Goal: Find specific page/section

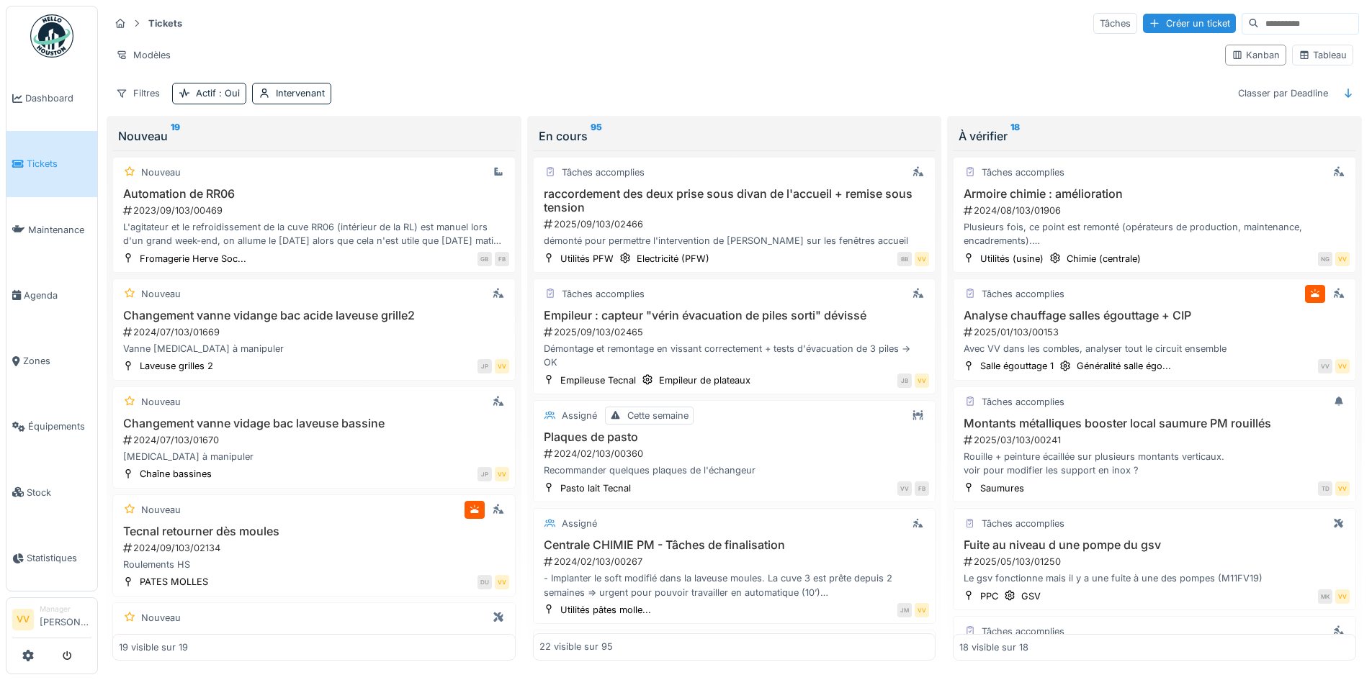
scroll to position [1531, 0]
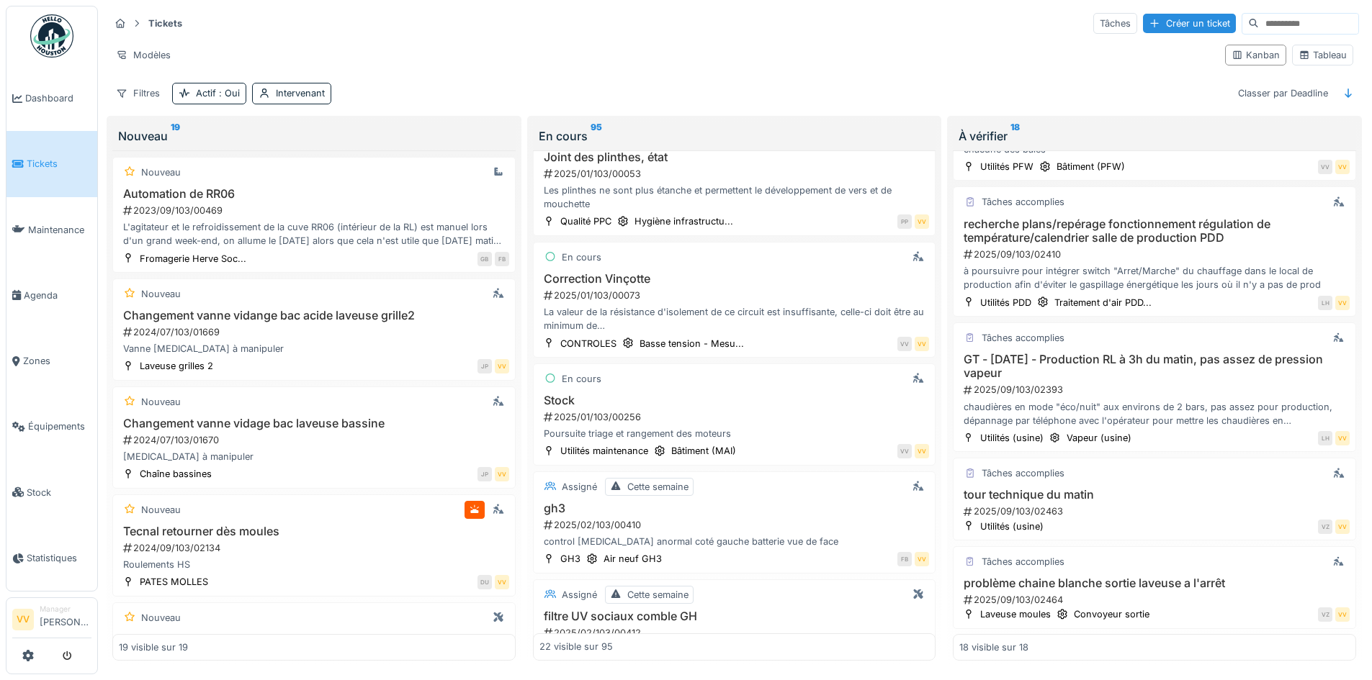
click at [43, 158] on span "Tickets" at bounding box center [59, 164] width 65 height 14
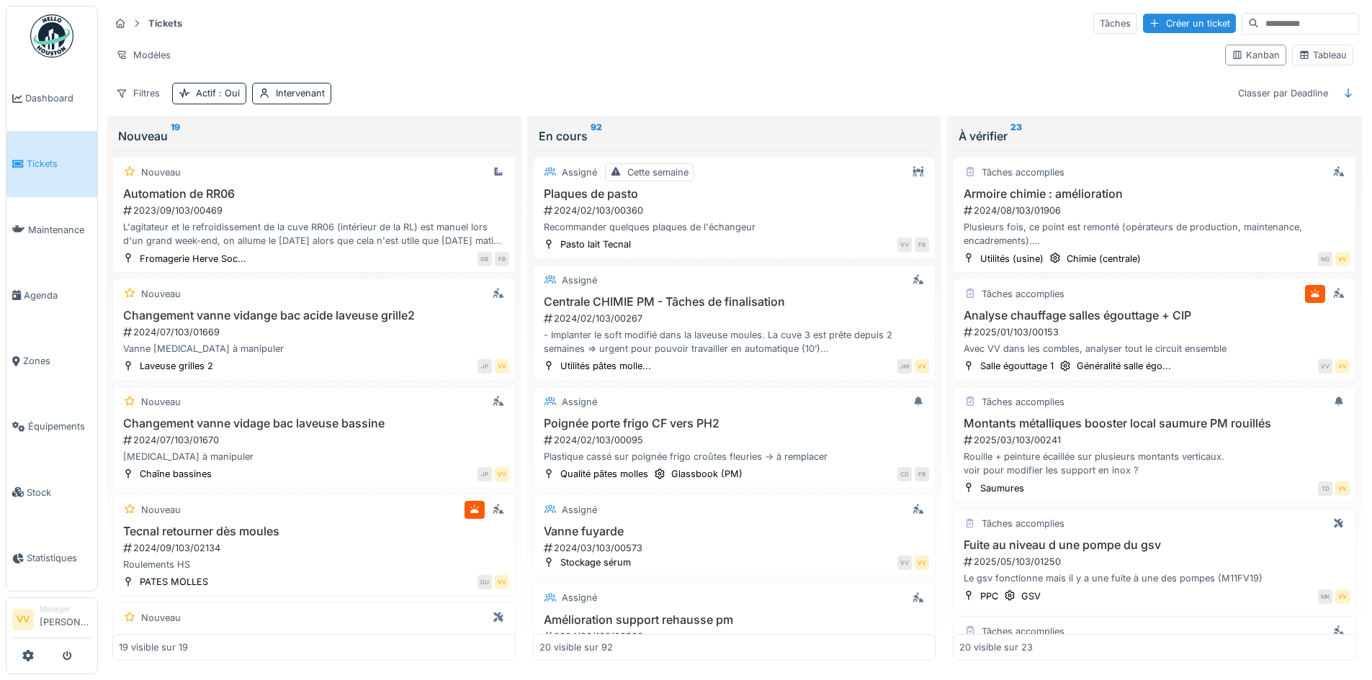
click at [17, 139] on link "Tickets" at bounding box center [51, 164] width 91 height 66
